Goal: Transaction & Acquisition: Purchase product/service

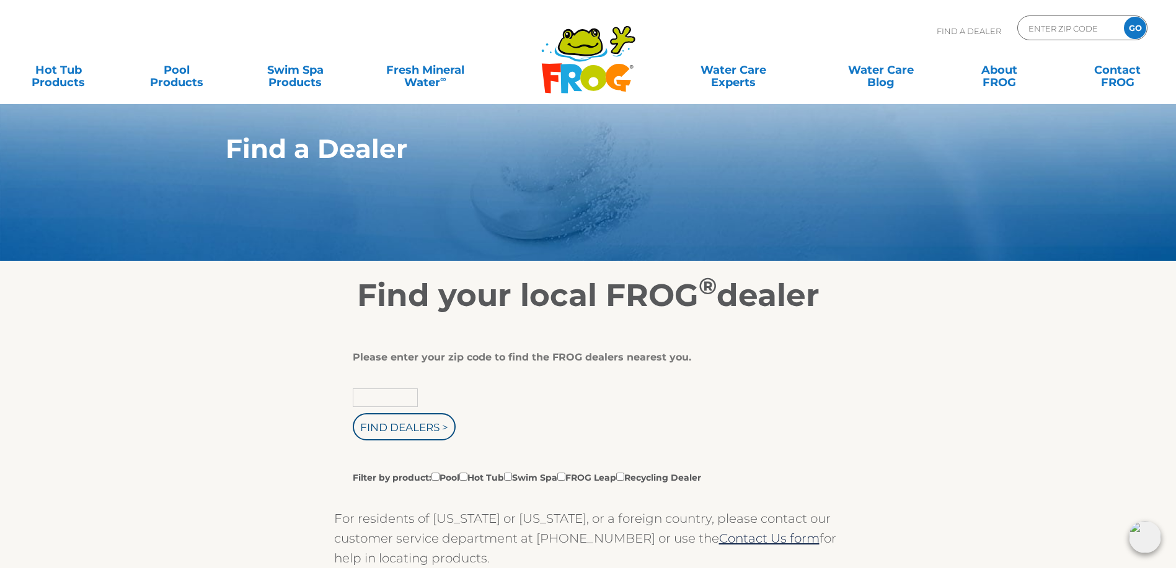
click at [376, 407] on input "text" at bounding box center [385, 398] width 65 height 19
type input "79911"
click at [429, 441] on input "Find Dealers >" at bounding box center [404, 426] width 103 height 27
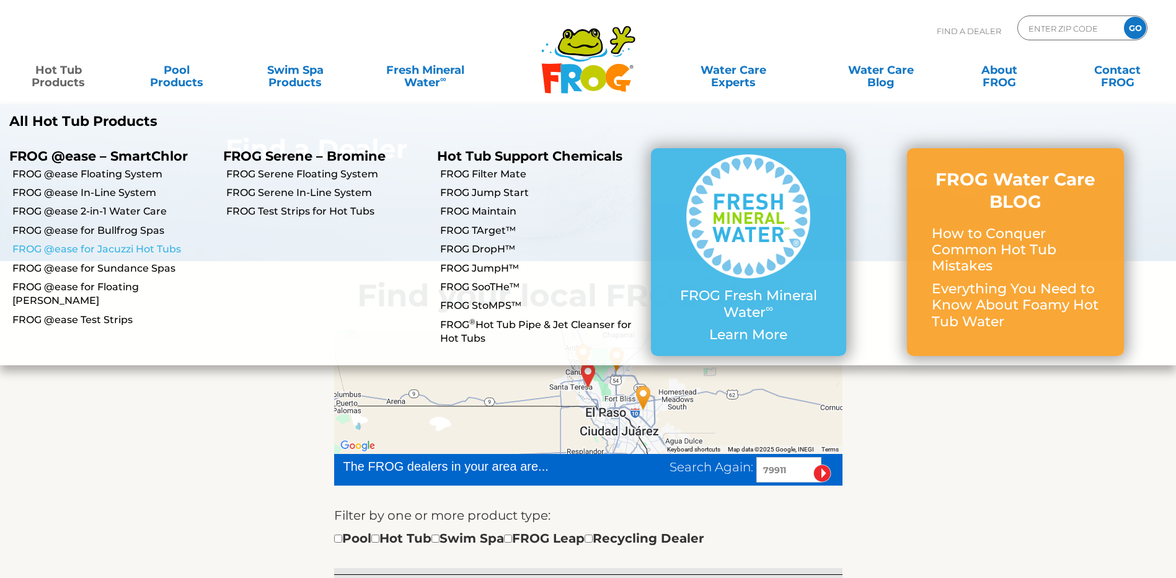
click at [141, 246] on link "FROG @ease for Jacuzzi Hot Tubs" at bounding box center [112, 249] width 201 height 14
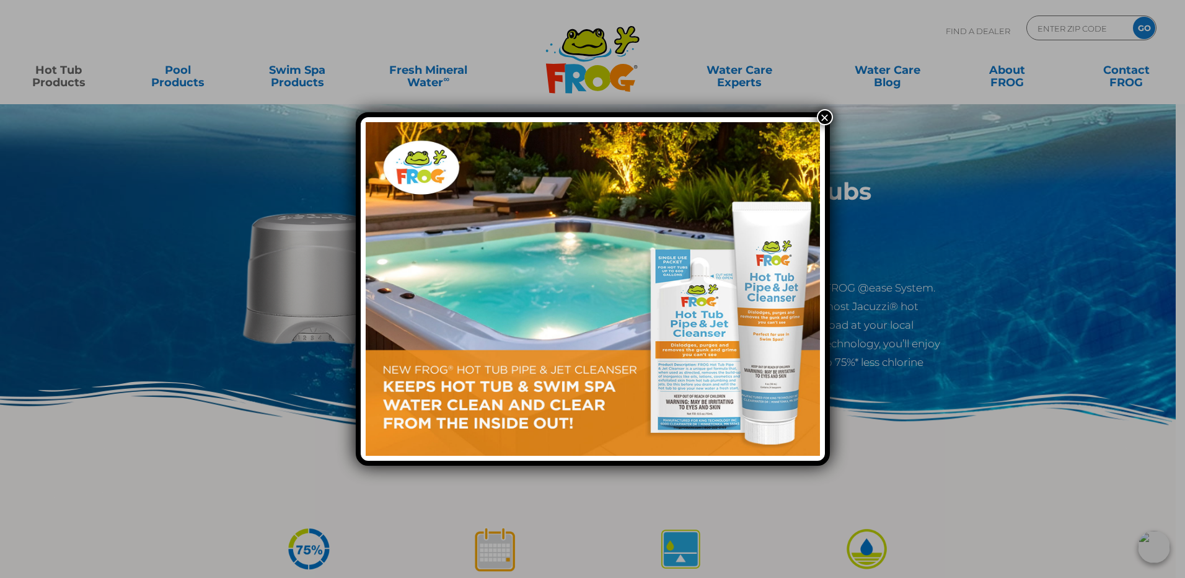
click at [827, 117] on button "×" at bounding box center [825, 117] width 16 height 16
drag, startPoint x: 824, startPoint y: 113, endPoint x: 808, endPoint y: 119, distance: 17.3
click at [824, 113] on button "×" at bounding box center [825, 117] width 16 height 16
